Goal: Task Accomplishment & Management: Use online tool/utility

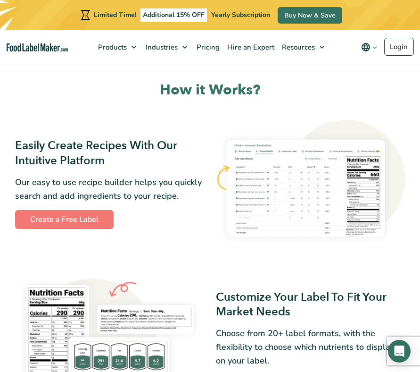
scroll to position [363, 0]
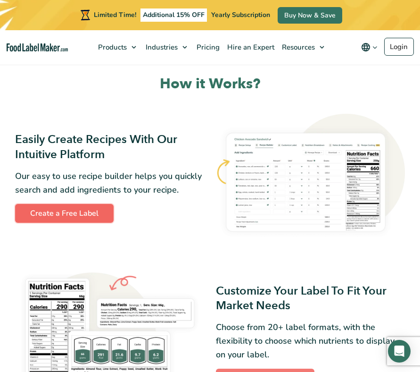
click at [83, 212] on link "Create a Free Label" at bounding box center [64, 213] width 99 height 19
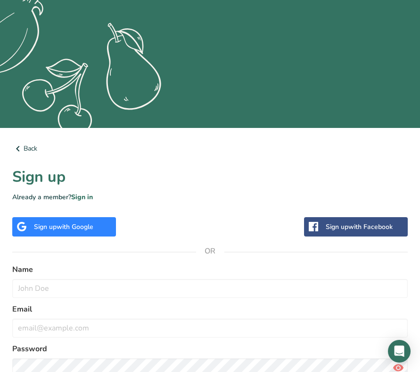
scroll to position [253, 0]
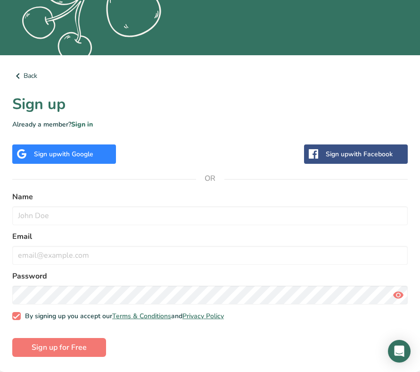
click at [78, 155] on span "with Google" at bounding box center [75, 154] width 37 height 9
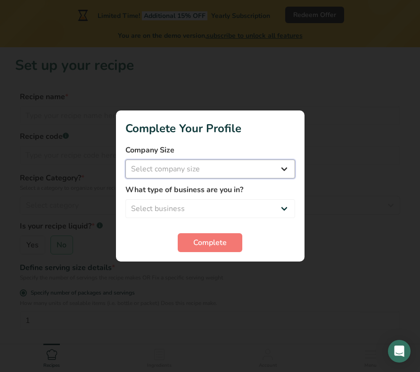
click at [191, 167] on select "Select company size Fewer than 10 Employees 10 to 50 Employees 51 to 500 Employ…" at bounding box center [211, 168] width 170 height 19
select select "1"
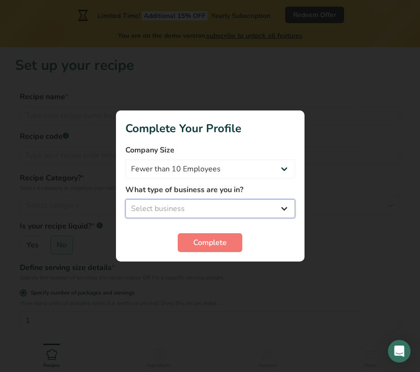
click at [206, 209] on select "Select business Packaged Food Manufacturer Restaurant & Cafe Bakery Meal Plans …" at bounding box center [211, 208] width 170 height 19
click at [236, 209] on select "Packaged Food Manufacturer Restaurant & Cafe Bakery Meal Plans & Catering Compa…" at bounding box center [211, 208] width 170 height 19
select select "1"
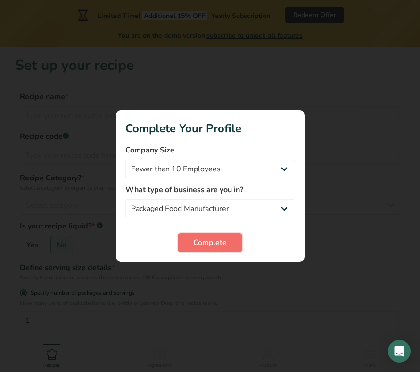
click at [214, 241] on span "Complete" at bounding box center [209, 242] width 33 height 11
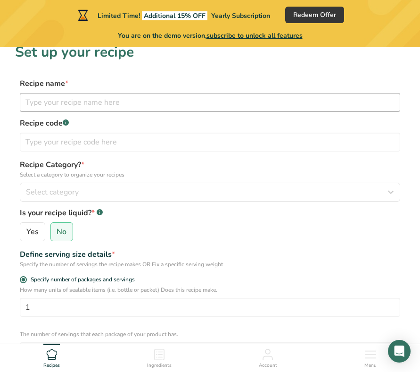
scroll to position [11, 0]
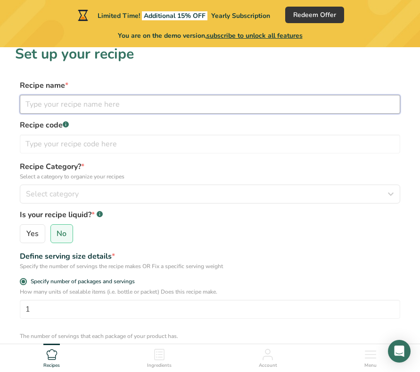
click at [229, 105] on input "text" at bounding box center [210, 104] width 381 height 19
type input "Red Salsa"
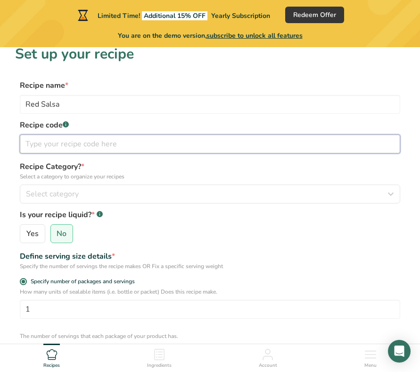
click at [239, 144] on input "text" at bounding box center [210, 143] width 381 height 19
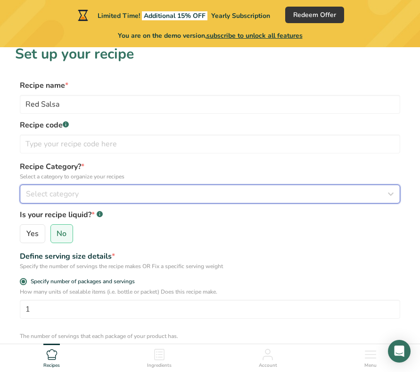
click at [199, 199] on div "Select category" at bounding box center [207, 193] width 363 height 11
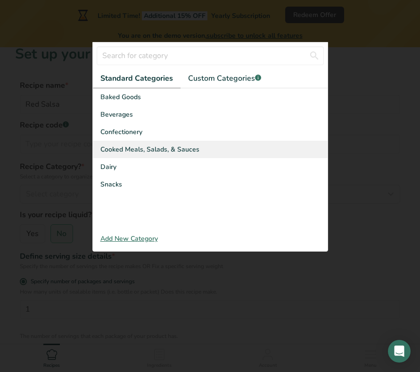
click at [175, 149] on span "Cooked Meals, Salads, & Sauces" at bounding box center [149, 149] width 99 height 10
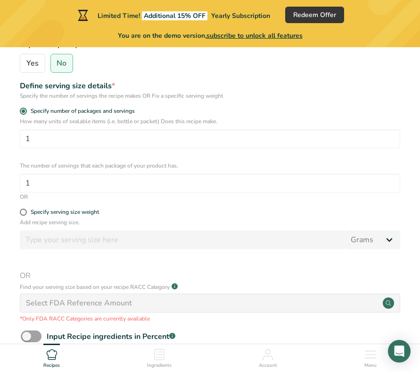
scroll to position [187, 0]
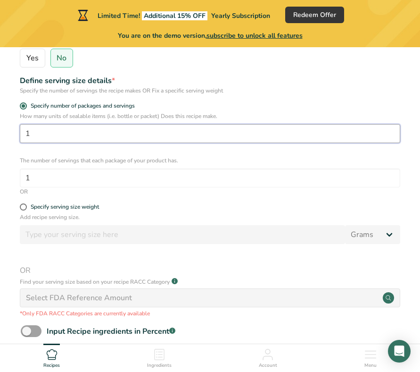
click at [226, 133] on input "1" at bounding box center [210, 133] width 381 height 19
type input "4"
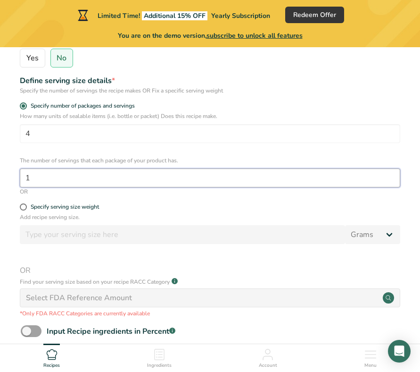
click at [248, 176] on input "1" at bounding box center [210, 177] width 381 height 19
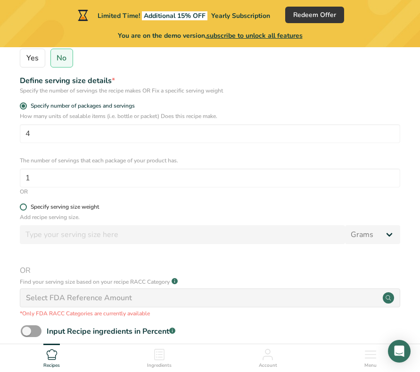
click at [25, 206] on span at bounding box center [23, 206] width 7 height 7
click at [25, 206] on input "Specify serving size weight" at bounding box center [23, 207] width 6 height 6
radio input "true"
radio input "false"
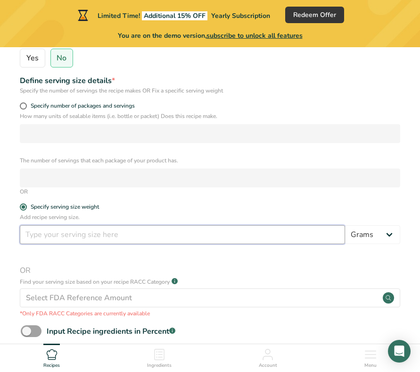
click at [56, 236] on input "number" at bounding box center [183, 234] width 326 height 19
type input "12"
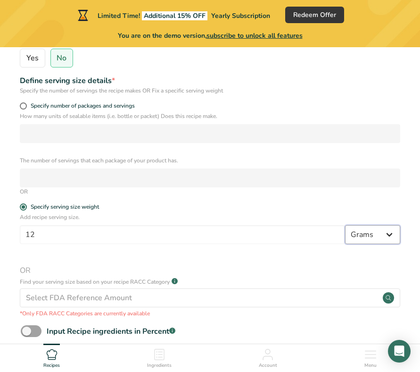
click at [372, 236] on select "Grams kg mg mcg lb oz l mL fl oz tbsp tsp cup qt gallon" at bounding box center [372, 234] width 55 height 19
select select "5"
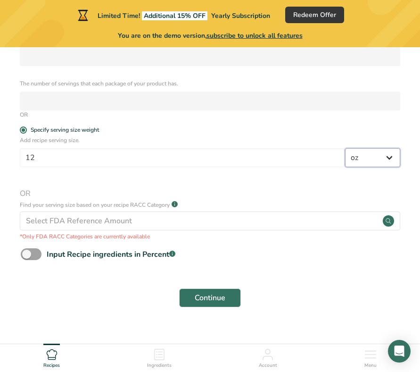
scroll to position [278, 0]
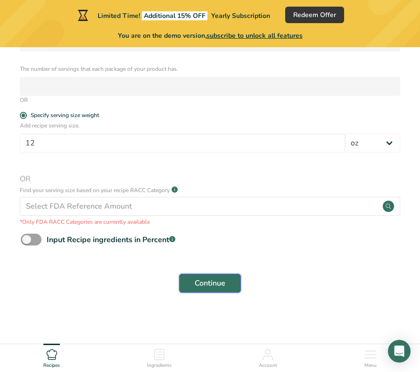
click at [210, 286] on span "Continue" at bounding box center [210, 282] width 31 height 11
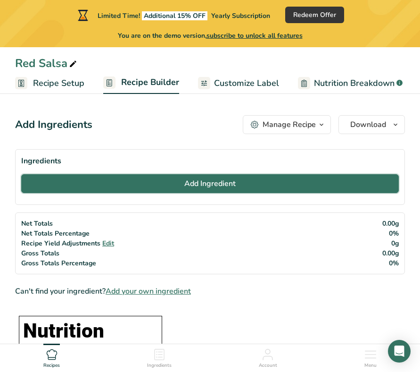
click at [237, 184] on button "Add Ingredient" at bounding box center [210, 183] width 378 height 19
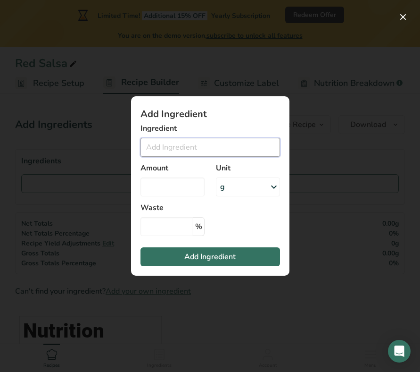
click at [238, 148] on input "Add ingredient modal" at bounding box center [211, 147] width 140 height 19
type input "3"
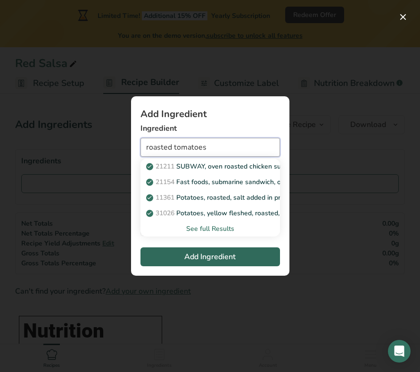
type input "roasted tomatoes"
click at [211, 263] on button "Add Ingredient" at bounding box center [211, 256] width 140 height 19
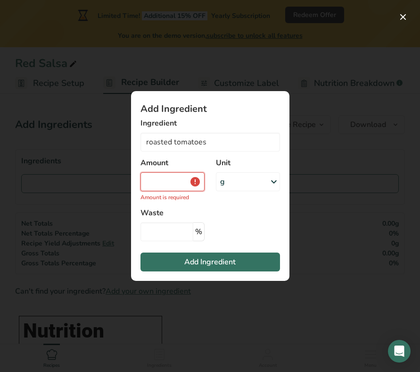
click at [183, 186] on input "Add ingredient modal" at bounding box center [173, 181] width 64 height 19
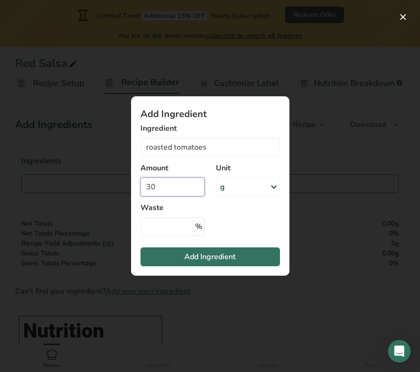
type input "30"
click at [255, 185] on div "g" at bounding box center [248, 186] width 64 height 19
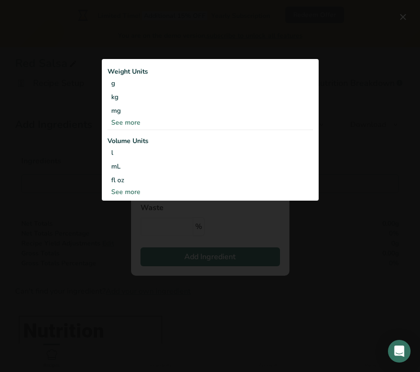
click at [129, 193] on div "See more" at bounding box center [211, 192] width 206 height 10
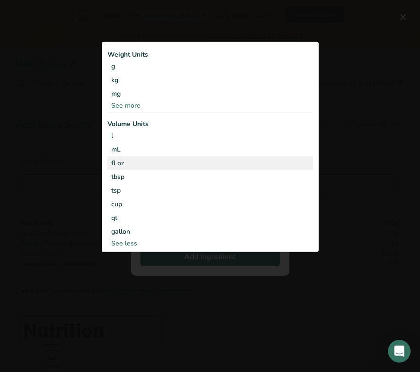
click at [136, 161] on div "fl oz" at bounding box center [210, 163] width 198 height 10
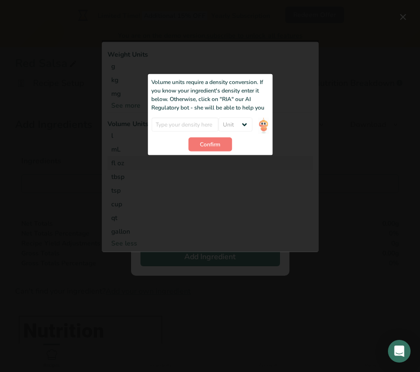
click at [139, 181] on div "Add ingredient modal" at bounding box center [210, 146] width 217 height 212
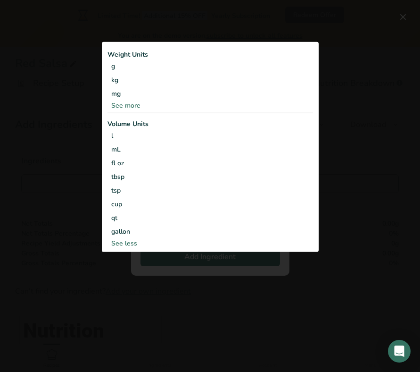
click at [135, 105] on div "See more" at bounding box center [211, 105] width 206 height 10
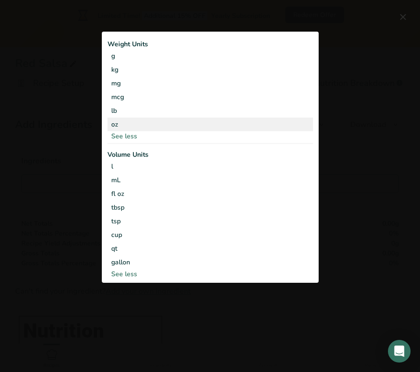
click at [131, 124] on div "oz" at bounding box center [211, 124] width 206 height 14
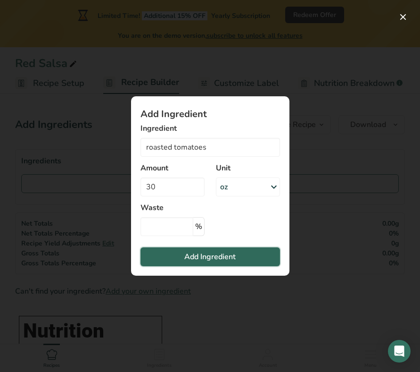
click at [212, 257] on span "Add Ingredient" at bounding box center [209, 256] width 51 height 11
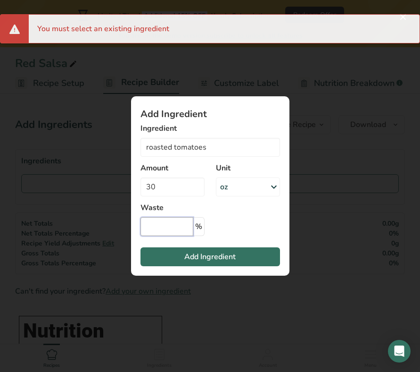
click at [181, 226] on input "Add ingredient modal" at bounding box center [167, 226] width 53 height 19
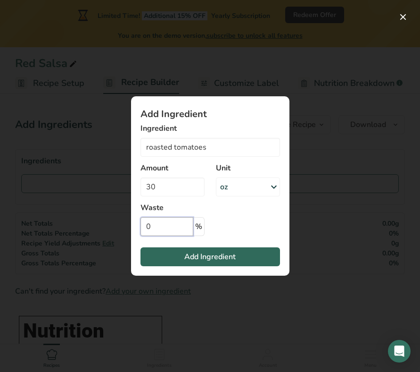
type input "0"
click at [202, 255] on span "Add Ingredient" at bounding box center [209, 256] width 51 height 11
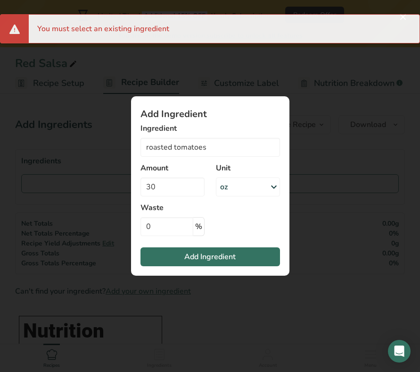
click at [201, 218] on p "%" at bounding box center [198, 226] width 11 height 19
click at [218, 150] on input "roasted tomatoes" at bounding box center [211, 147] width 140 height 19
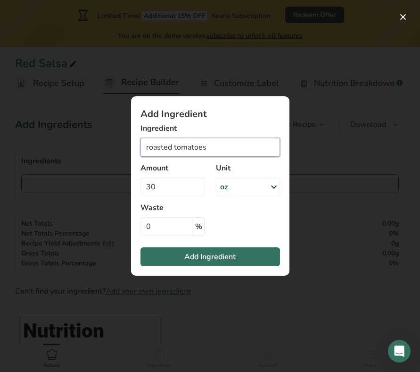
click at [218, 150] on input "roasted tomatoes" at bounding box center [211, 147] width 140 height 19
drag, startPoint x: 215, startPoint y: 148, endPoint x: 125, endPoint y: 146, distance: 90.6
click at [125, 146] on div "Add Ingredient Ingredient roasted tomatoes 21211 SUBWAY, oven roasted chicken s…" at bounding box center [210, 185] width 189 height 209
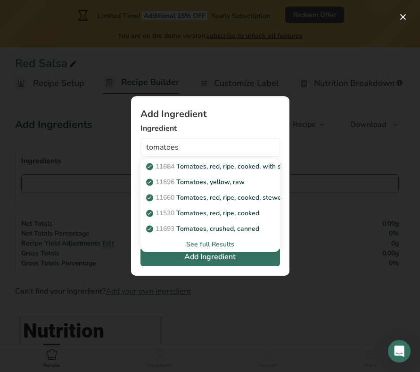
click at [199, 244] on div "See full Results" at bounding box center [210, 244] width 125 height 10
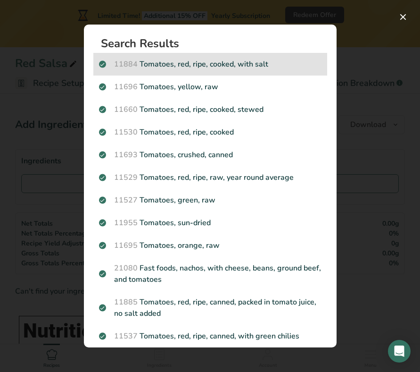
click at [234, 75] on div "11884 Tomatoes, red, ripe, cooked, with salt" at bounding box center [210, 64] width 234 height 23
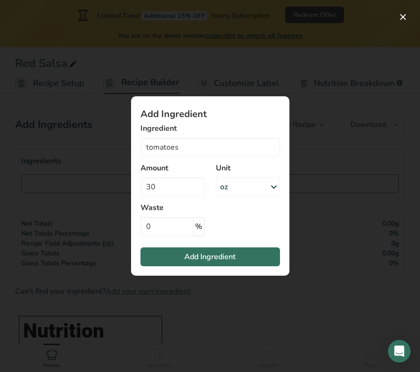
type input "Tomatoes, red, ripe, cooked, with salt"
click at [212, 146] on input "Tomatoes, red, ripe, cooked, with salt" at bounding box center [211, 147] width 140 height 19
click at [251, 146] on input "Tomatoes, red, ripe, cooked, with salt" at bounding box center [211, 147] width 140 height 19
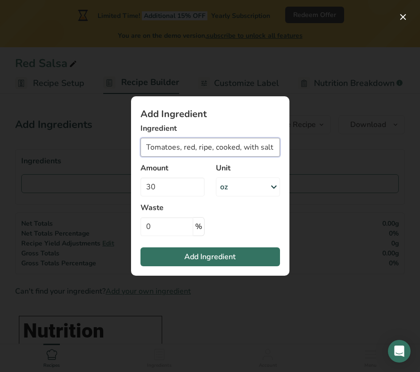
click at [251, 146] on input "Tomatoes, red, ripe, cooked, with salt" at bounding box center [211, 147] width 140 height 19
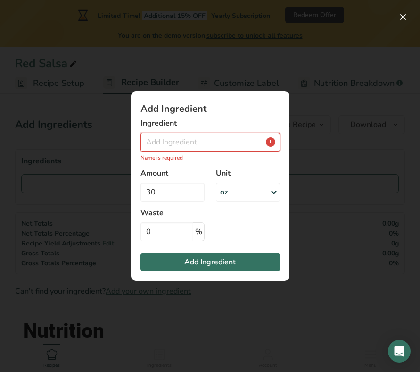
click at [274, 142] on input "Add ingredient modal" at bounding box center [211, 142] width 140 height 19
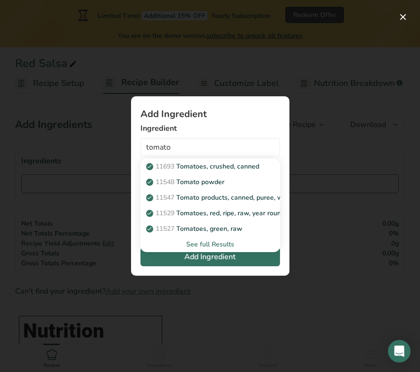
click at [226, 242] on div "See full Results" at bounding box center [210, 244] width 125 height 10
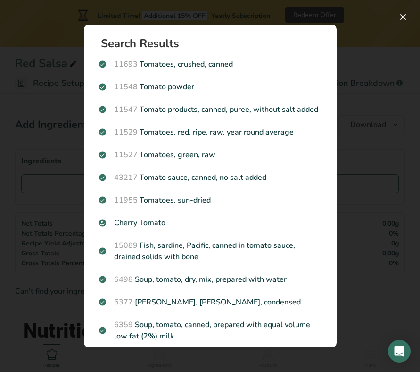
click at [363, 103] on div "Search results modal" at bounding box center [210, 186] width 420 height 372
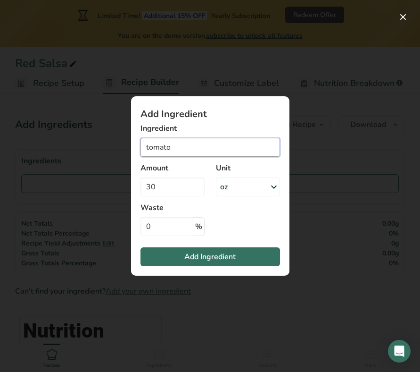
click at [195, 143] on input "tomato" at bounding box center [211, 147] width 140 height 19
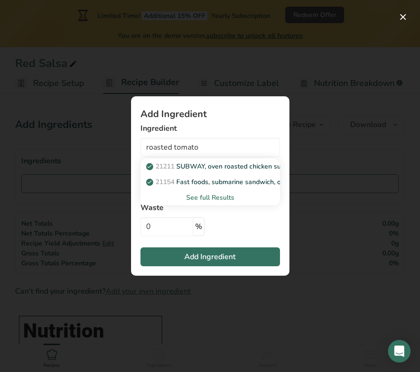
click at [207, 195] on div "See full Results" at bounding box center [210, 198] width 125 height 10
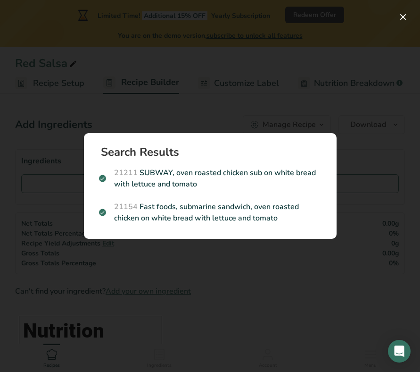
click at [359, 125] on div "Search results modal" at bounding box center [210, 186] width 420 height 372
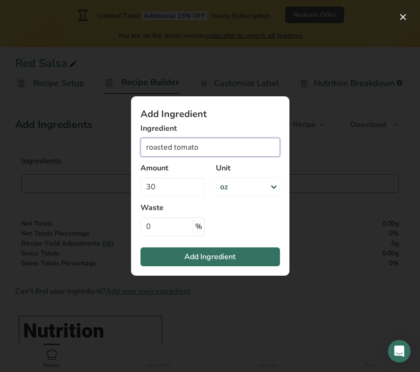
click at [212, 147] on input "roasted tomato" at bounding box center [211, 147] width 140 height 19
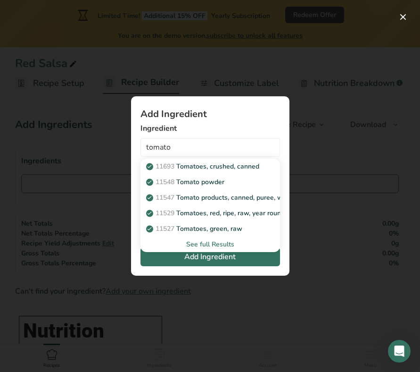
click at [226, 244] on div "See full Results" at bounding box center [210, 244] width 125 height 10
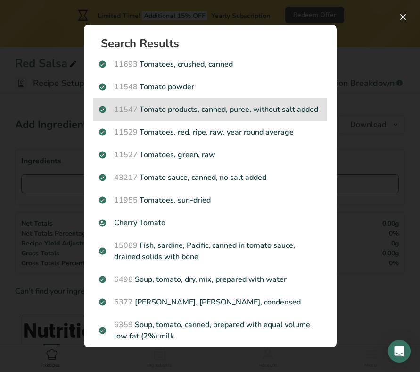
click at [226, 112] on p "11547 Tomato products, canned, puree, without salt added" at bounding box center [210, 109] width 223 height 11
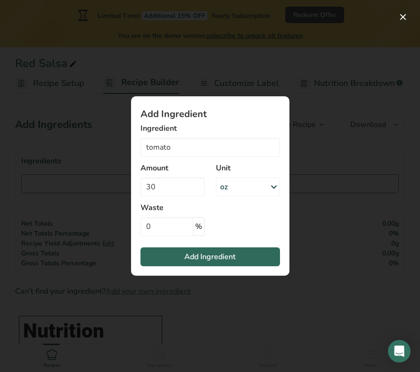
type input "Tomato products, canned, puree, without salt added"
click at [214, 258] on span "Add Ingredient" at bounding box center [209, 256] width 51 height 11
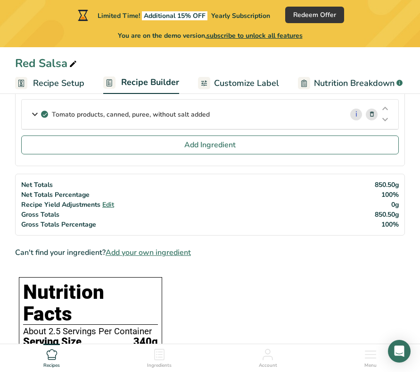
scroll to position [76, 0]
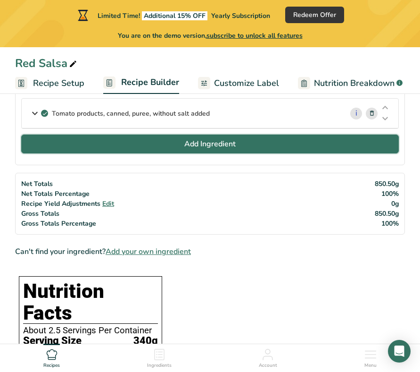
click at [232, 146] on span "Add Ingredient" at bounding box center [209, 143] width 51 height 11
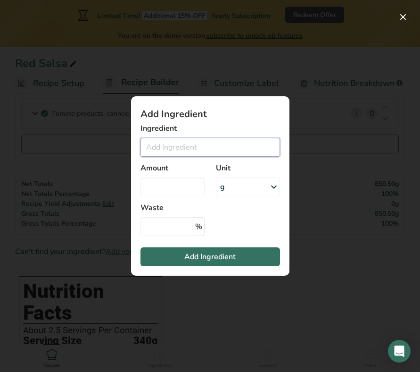
click at [232, 146] on input "Add ingredient modal" at bounding box center [211, 147] width 140 height 19
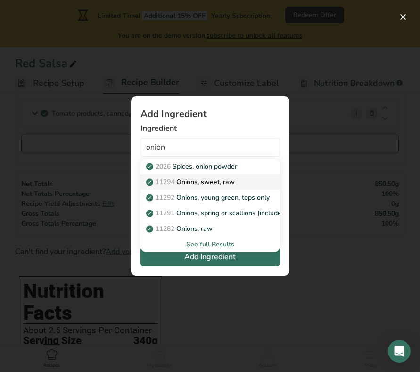
click at [240, 180] on div "11294 Onions, sweet, raw" at bounding box center [202, 182] width 109 height 10
type input "Onions, sweet, raw"
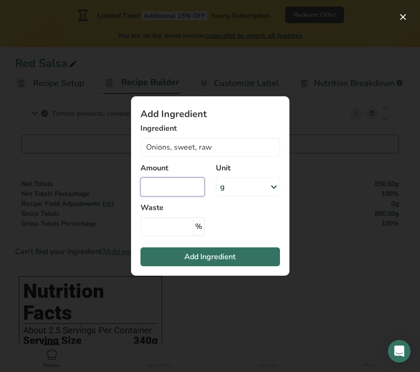
click at [194, 187] on input "Add ingredient modal" at bounding box center [173, 186] width 64 height 19
type input "0.5"
click at [252, 189] on div "g" at bounding box center [248, 186] width 64 height 19
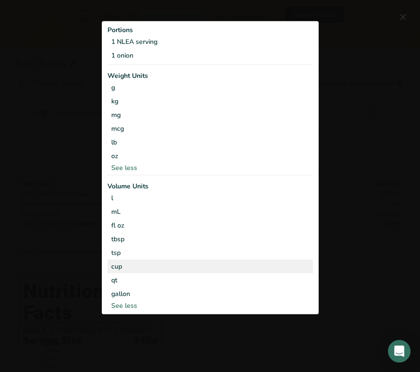
click at [179, 267] on div "cup" at bounding box center [210, 266] width 198 height 10
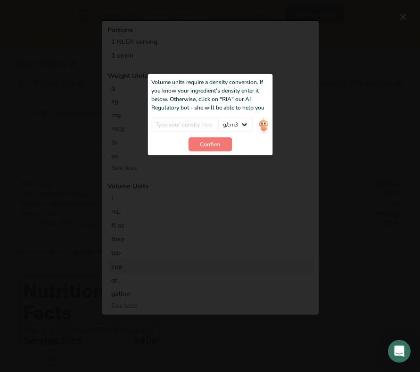
click at [289, 73] on div "Add ingredient modal" at bounding box center [210, 166] width 217 height 295
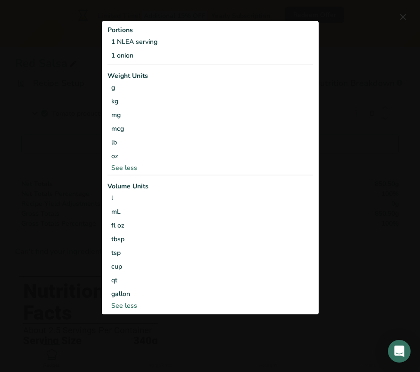
click at [327, 82] on div "Add ingredient modal" at bounding box center [210, 186] width 420 height 372
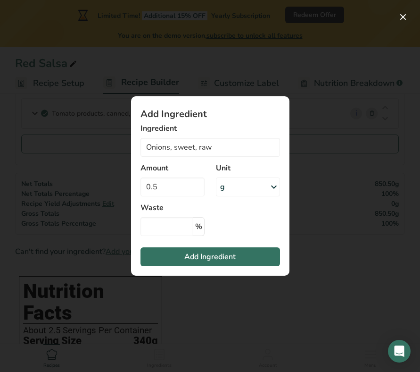
click at [260, 188] on div "g" at bounding box center [248, 186] width 64 height 19
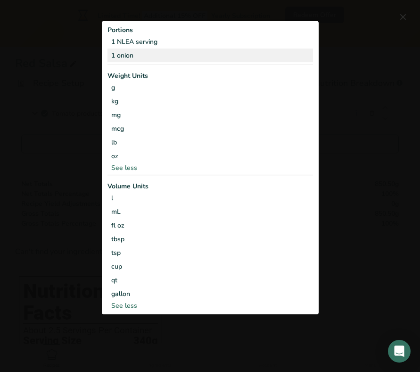
click at [135, 56] on div "1 onion" at bounding box center [211, 56] width 206 height 14
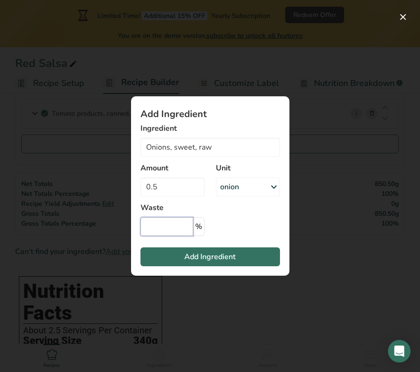
click at [184, 226] on input "Add ingredient modal" at bounding box center [167, 226] width 53 height 19
type input "0"
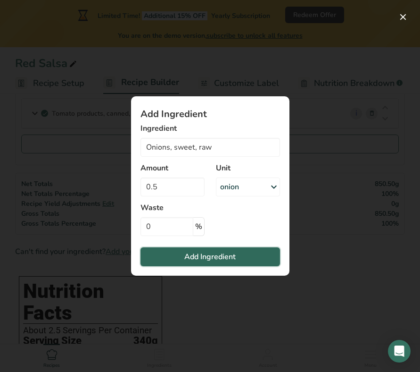
click at [223, 252] on span "Add Ingredient" at bounding box center [209, 256] width 51 height 11
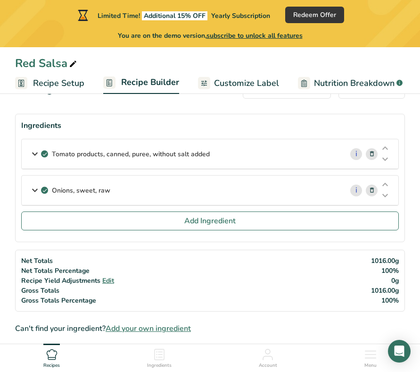
scroll to position [34, 0]
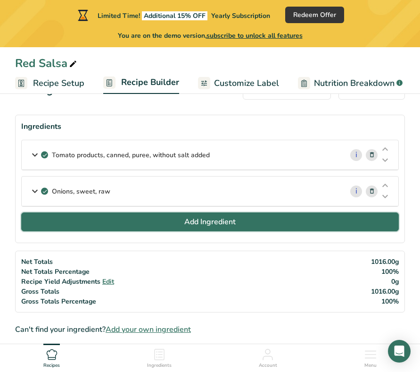
click at [246, 222] on button "Add Ingredient" at bounding box center [210, 221] width 378 height 19
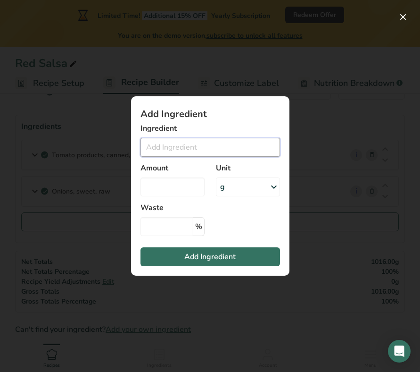
click at [228, 152] on input "Add ingredient modal" at bounding box center [211, 147] width 140 height 19
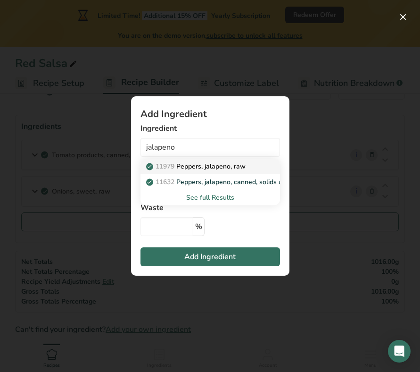
click at [239, 165] on p "11979 Peppers, jalapeno, raw" at bounding box center [197, 166] width 98 height 10
type input "Peppers, jalapeno, raw"
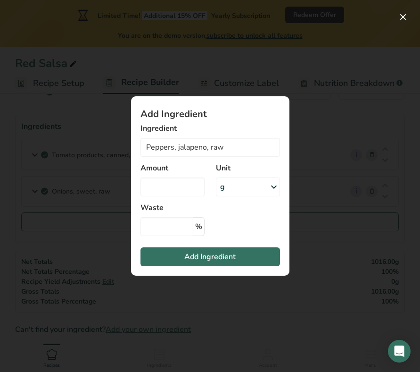
click at [239, 165] on label "Unit" at bounding box center [248, 167] width 64 height 11
click at [187, 187] on input "Add ingredient modal" at bounding box center [173, 186] width 64 height 19
type input "1"
click at [238, 192] on div "g" at bounding box center [248, 186] width 64 height 19
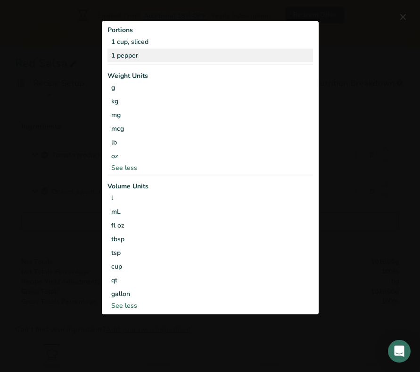
click at [264, 55] on div "1 pepper" at bounding box center [211, 56] width 206 height 14
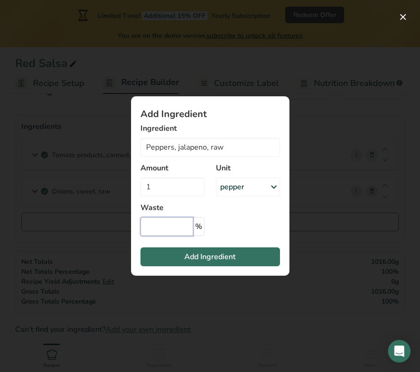
click at [178, 227] on input "Add ingredient modal" at bounding box center [167, 226] width 53 height 19
type input "0"
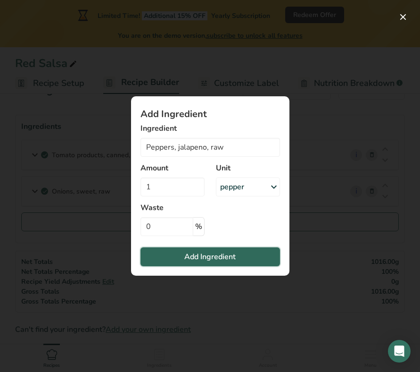
click at [201, 256] on span "Add Ingredient" at bounding box center [209, 256] width 51 height 11
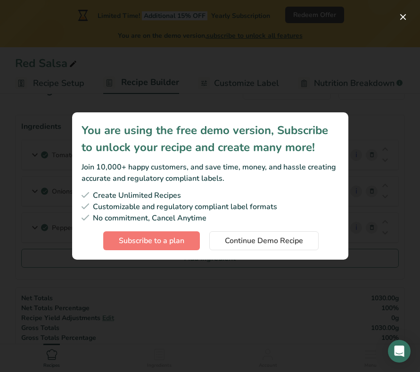
click at [284, 251] on section "You are using the free demo version, Subscribe to unlock your recipe and create…" at bounding box center [210, 185] width 276 height 147
click at [282, 241] on span "Continue Demo Recipe" at bounding box center [264, 240] width 78 height 11
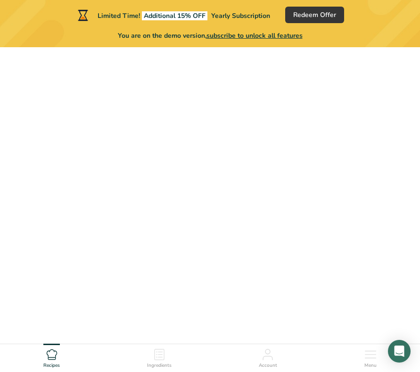
scroll to position [278, 0]
